Goal: Information Seeking & Learning: Learn about a topic

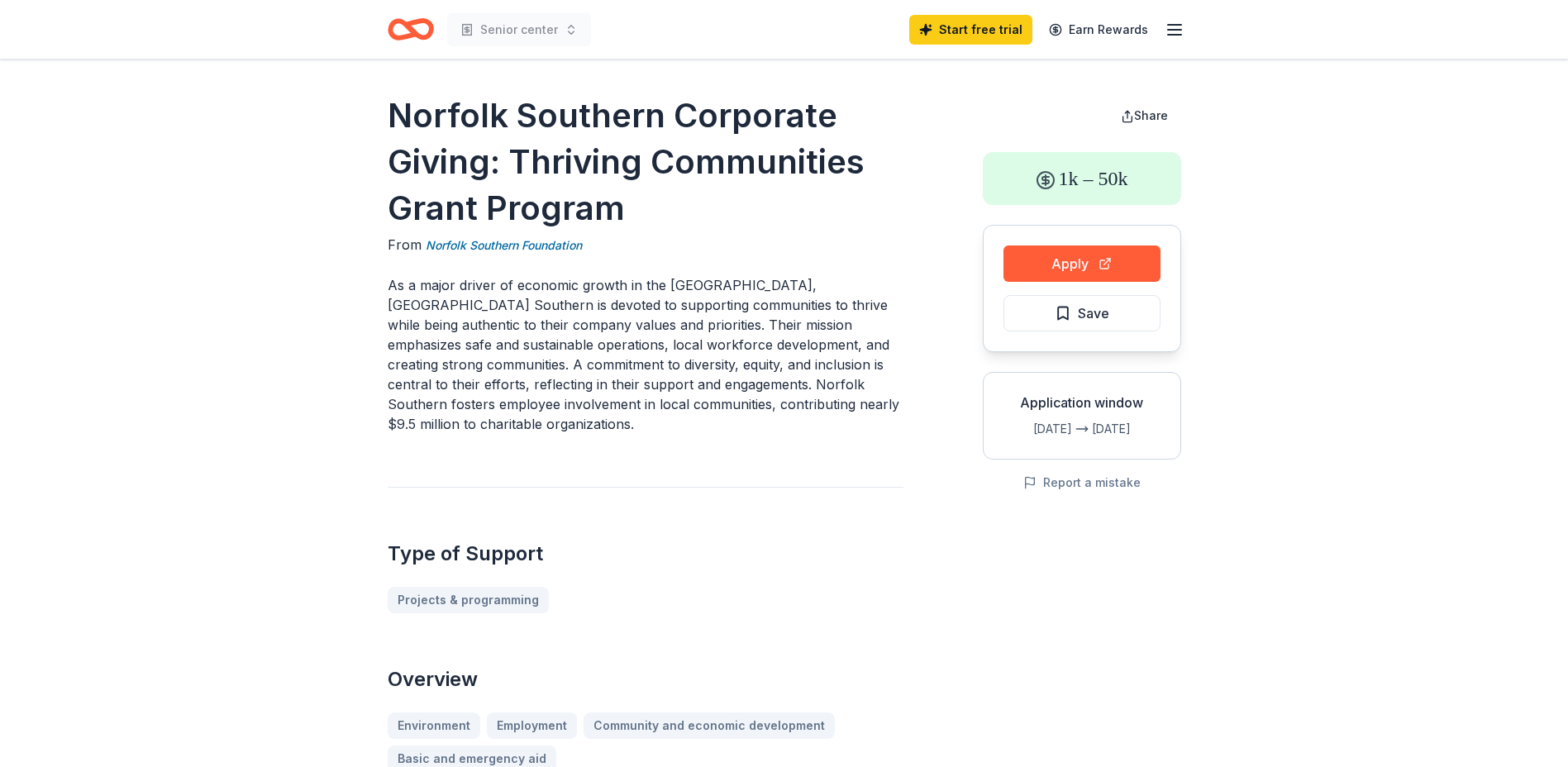
drag, startPoint x: 386, startPoint y: 107, endPoint x: 588, endPoint y: 127, distance: 203.0
drag, startPoint x: 383, startPoint y: 113, endPoint x: 644, endPoint y: 115, distance: 261.0
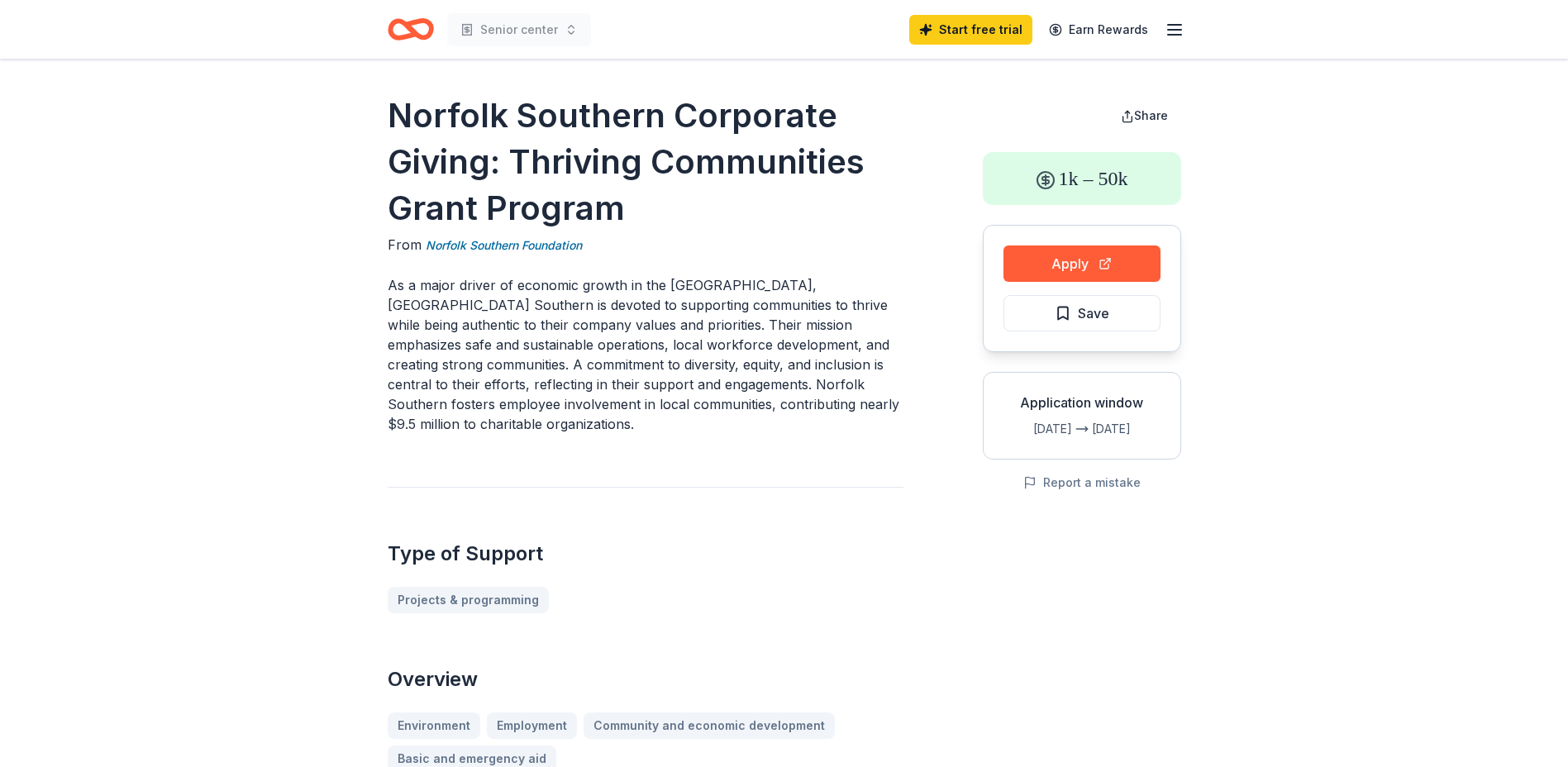
drag, startPoint x: 383, startPoint y: 108, endPoint x: 798, endPoint y: 142, distance: 416.4
click at [707, 192] on h1 "Norfolk Southern Corporate Giving: Thriving Communities Grant Program" at bounding box center [645, 162] width 516 height 139
click at [418, 113] on h1 "Norfolk Southern Corporate Giving: Thriving Communities Grant Program" at bounding box center [645, 162] width 516 height 139
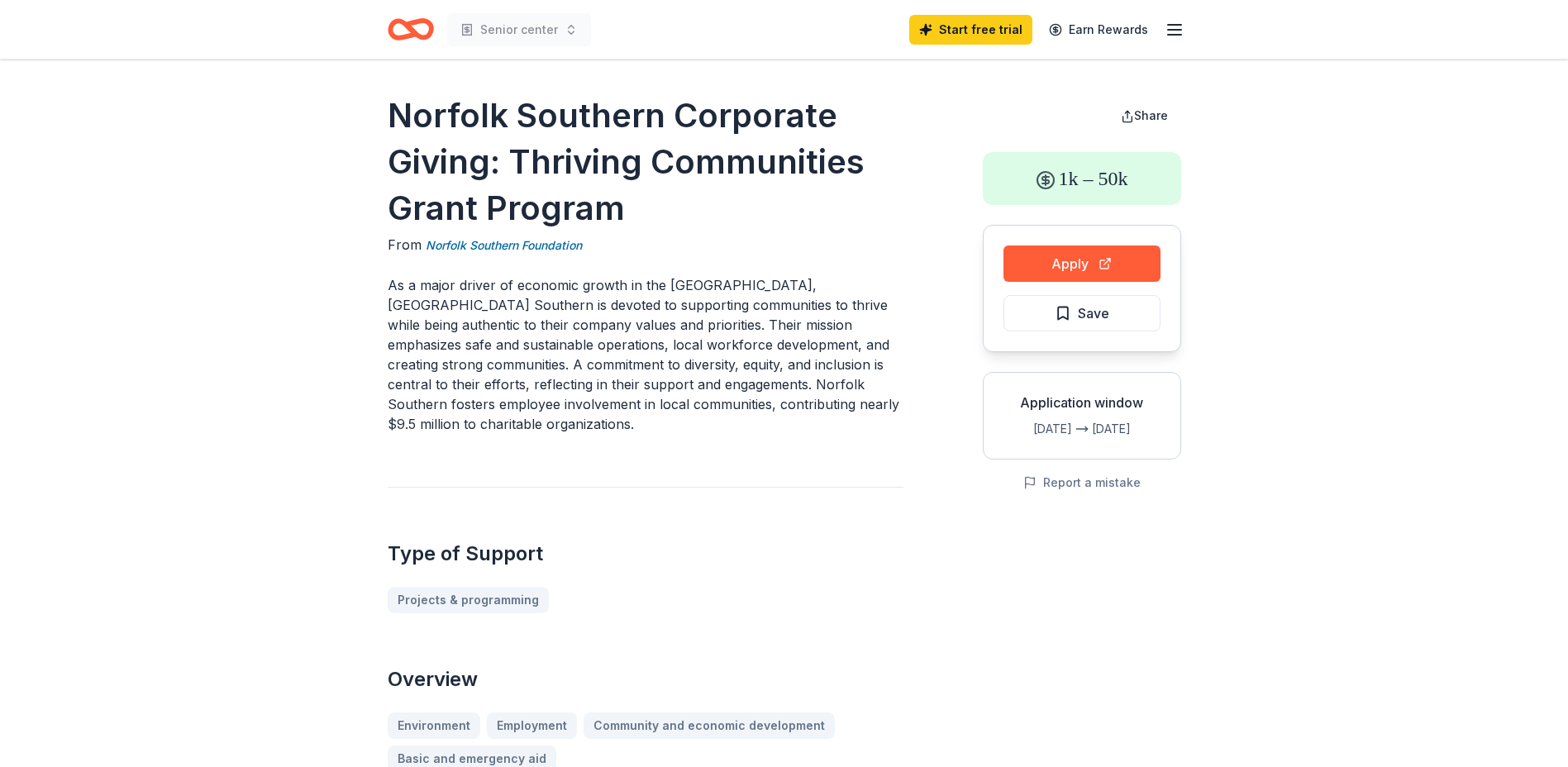
click at [418, 113] on h1 "Norfolk Southern Corporate Giving: Thriving Communities Grant Program" at bounding box center [645, 162] width 516 height 139
drag, startPoint x: 383, startPoint y: 112, endPoint x: 739, endPoint y: 115, distance: 356.0
